Goal: Navigation & Orientation: Find specific page/section

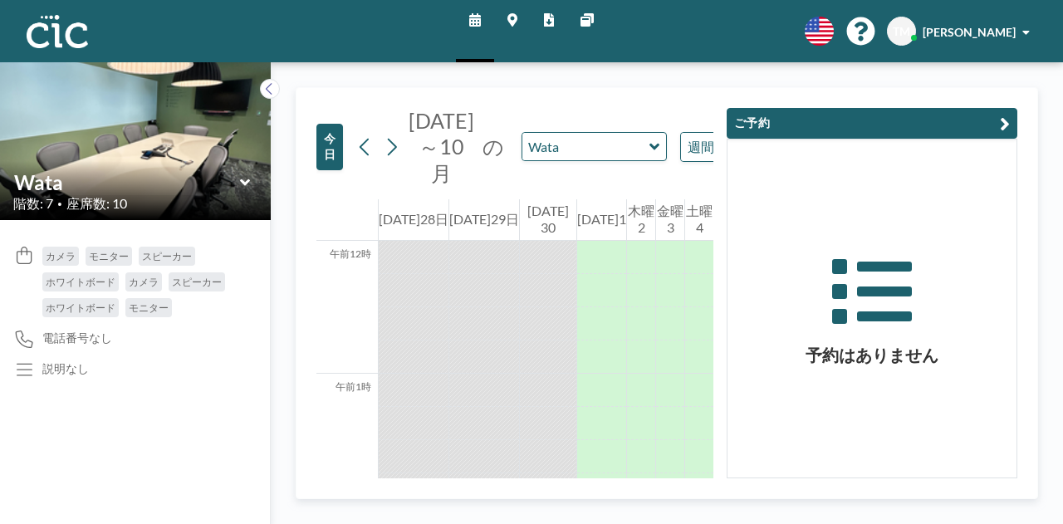
click at [511, 17] on icon at bounding box center [513, 19] width 10 height 13
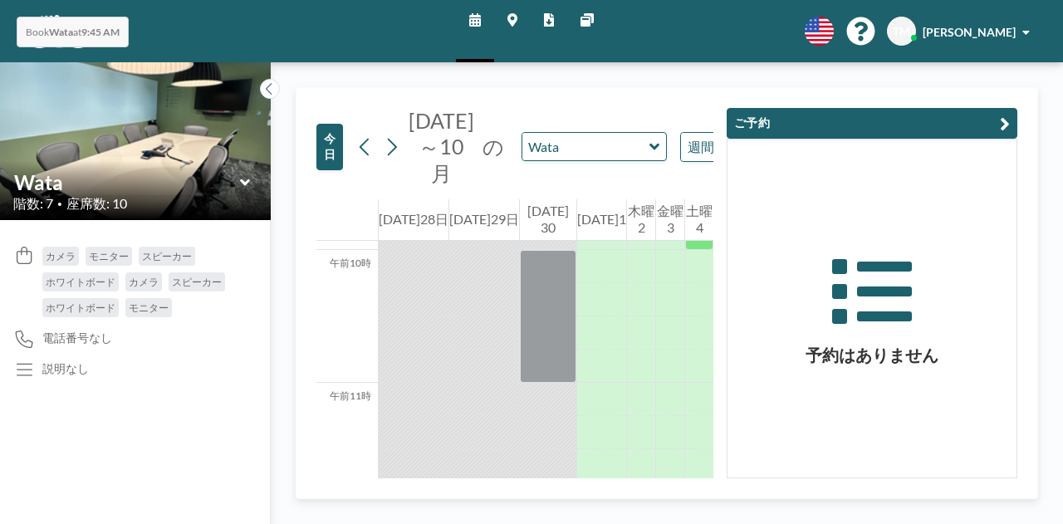
scroll to position [1303, 0]
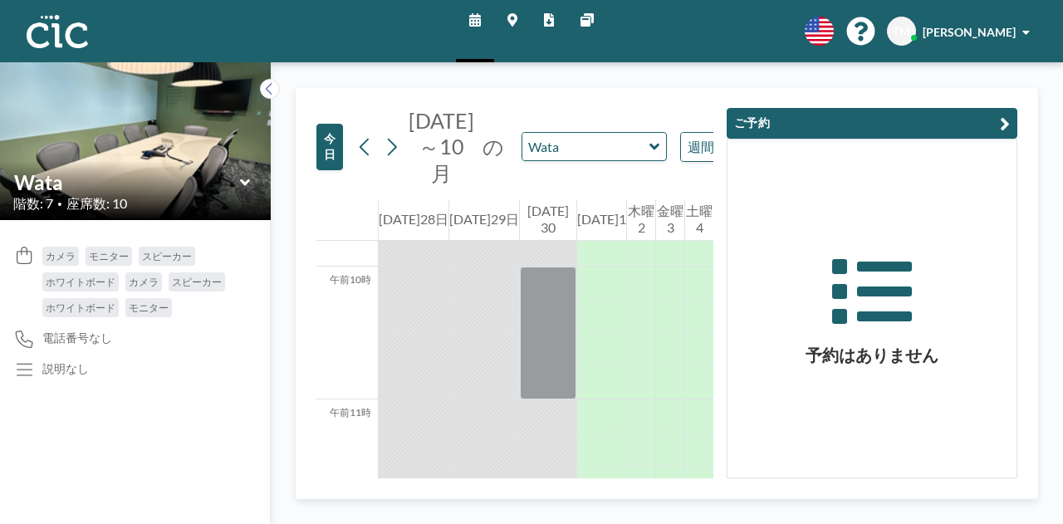
click at [513, 16] on icon at bounding box center [513, 19] width 10 height 13
